Goal: Information Seeking & Learning: Learn about a topic

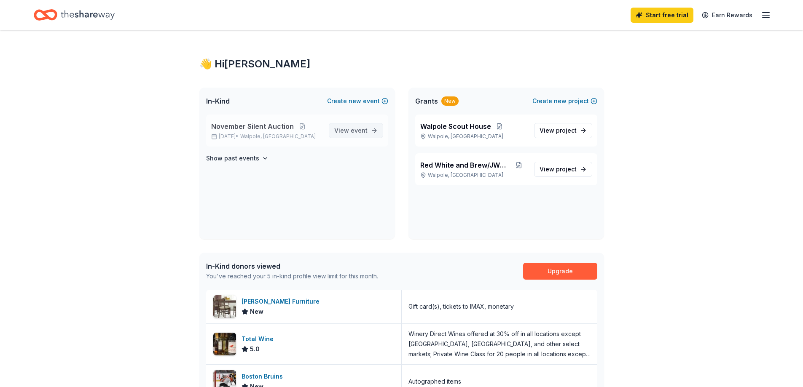
click at [356, 134] on span "View event" at bounding box center [350, 131] width 33 height 10
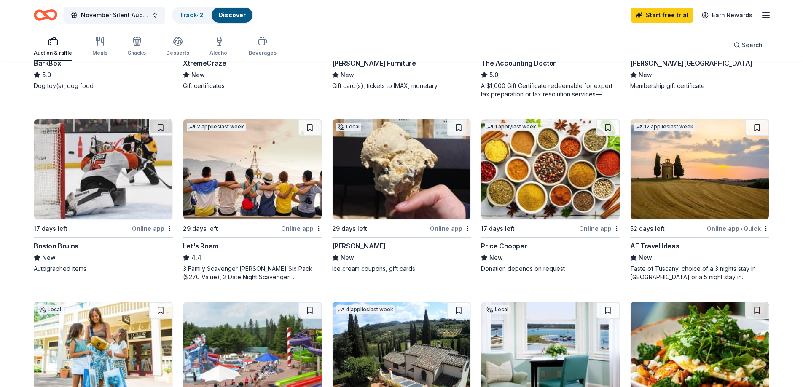
scroll to position [379, 0]
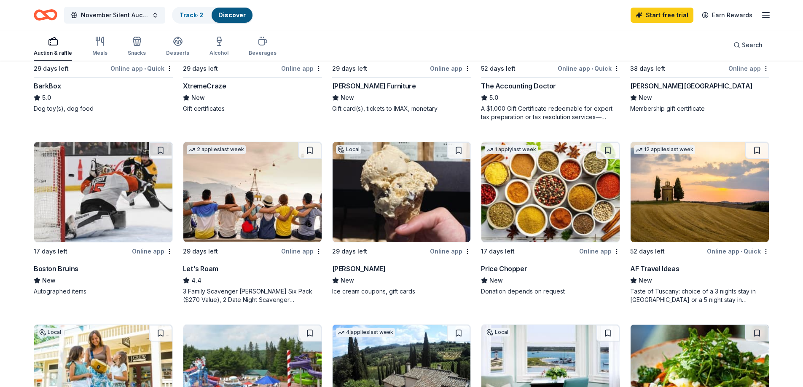
click at [408, 230] on img at bounding box center [402, 192] width 138 height 100
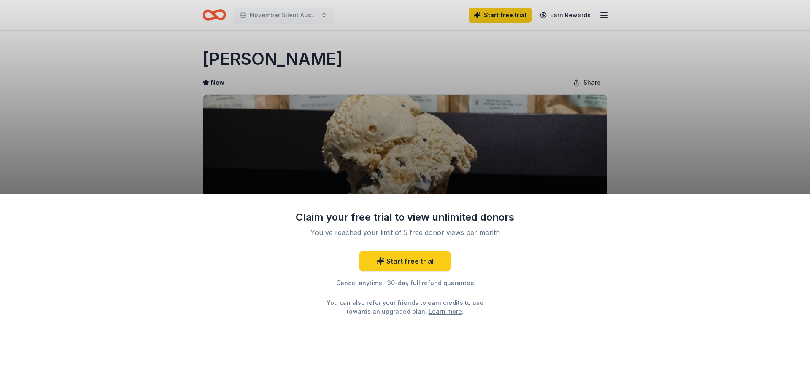
click at [119, 79] on div "Claim your free trial to view unlimited donors You've reached your limit of 5 f…" at bounding box center [405, 193] width 810 height 387
